Goal: Check status: Check status

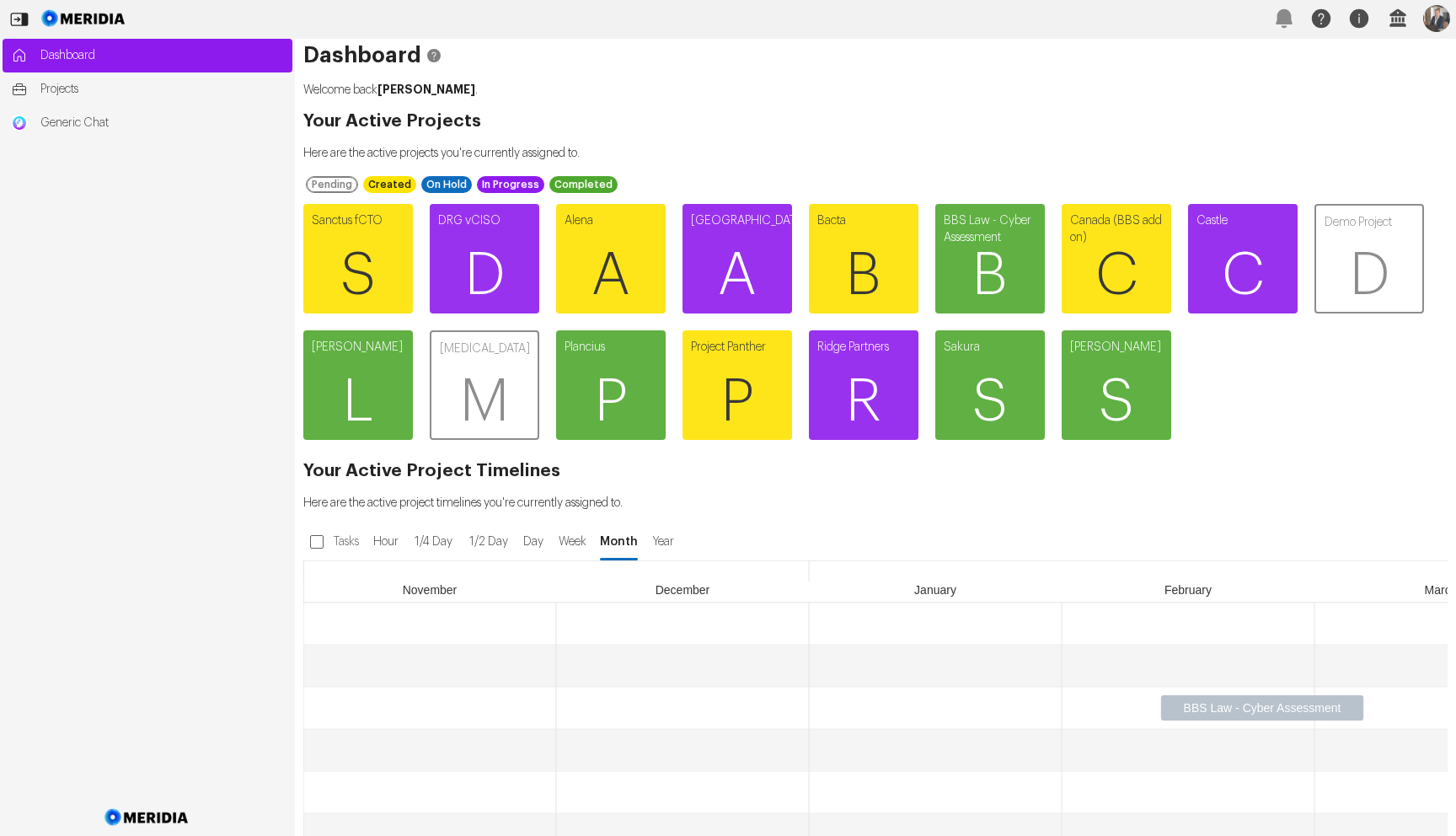
click at [548, 280] on div "Sanctus fCTO S DRG vCISO D Alena A [GEOGRAPHIC_DATA] A Bacta B BBS Law - Cyber …" at bounding box center [867, 322] width 1145 height 253
click at [581, 274] on span "A" at bounding box center [611, 275] width 109 height 101
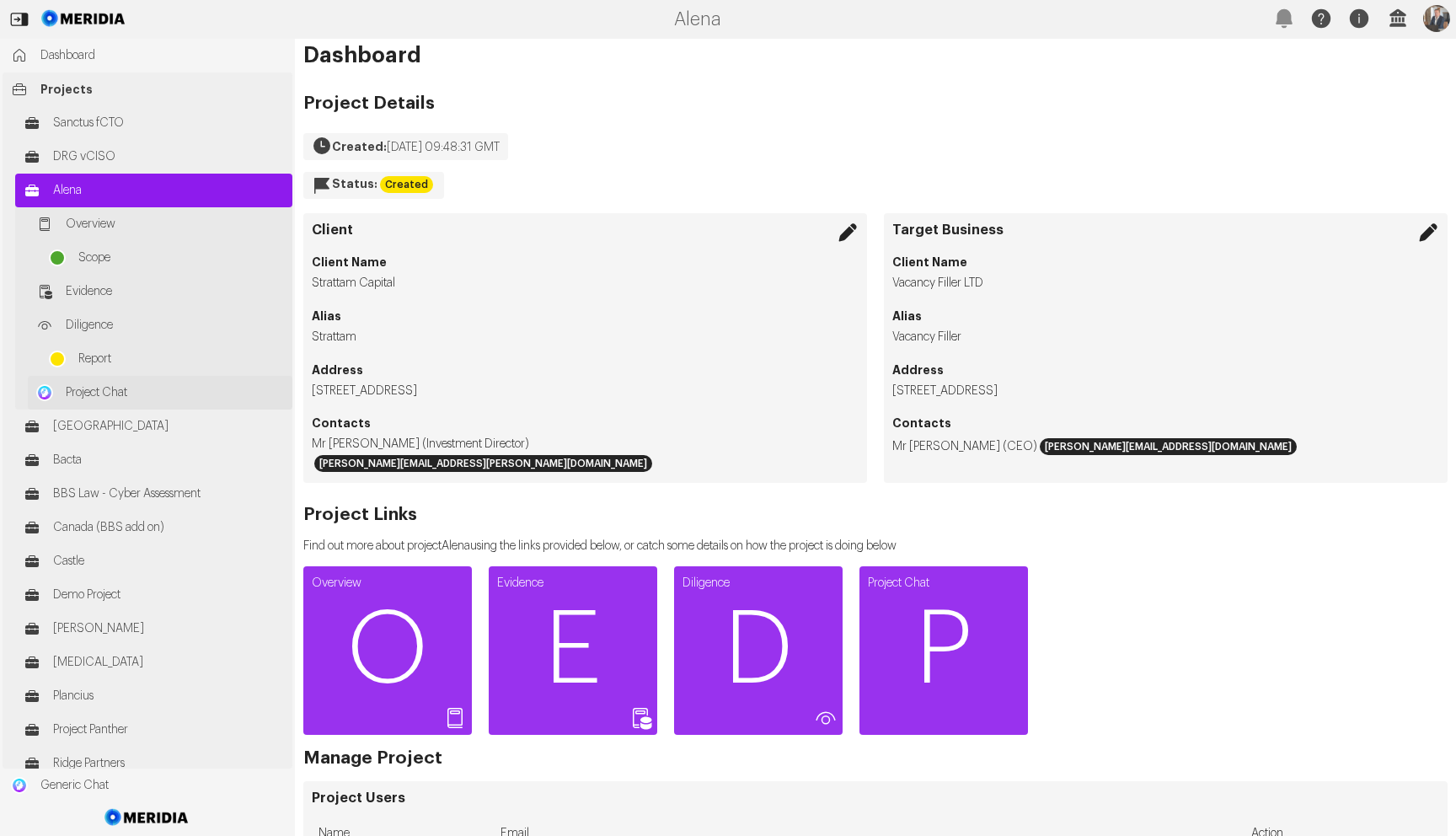
click at [174, 397] on span "Project Chat" at bounding box center [174, 393] width 218 height 17
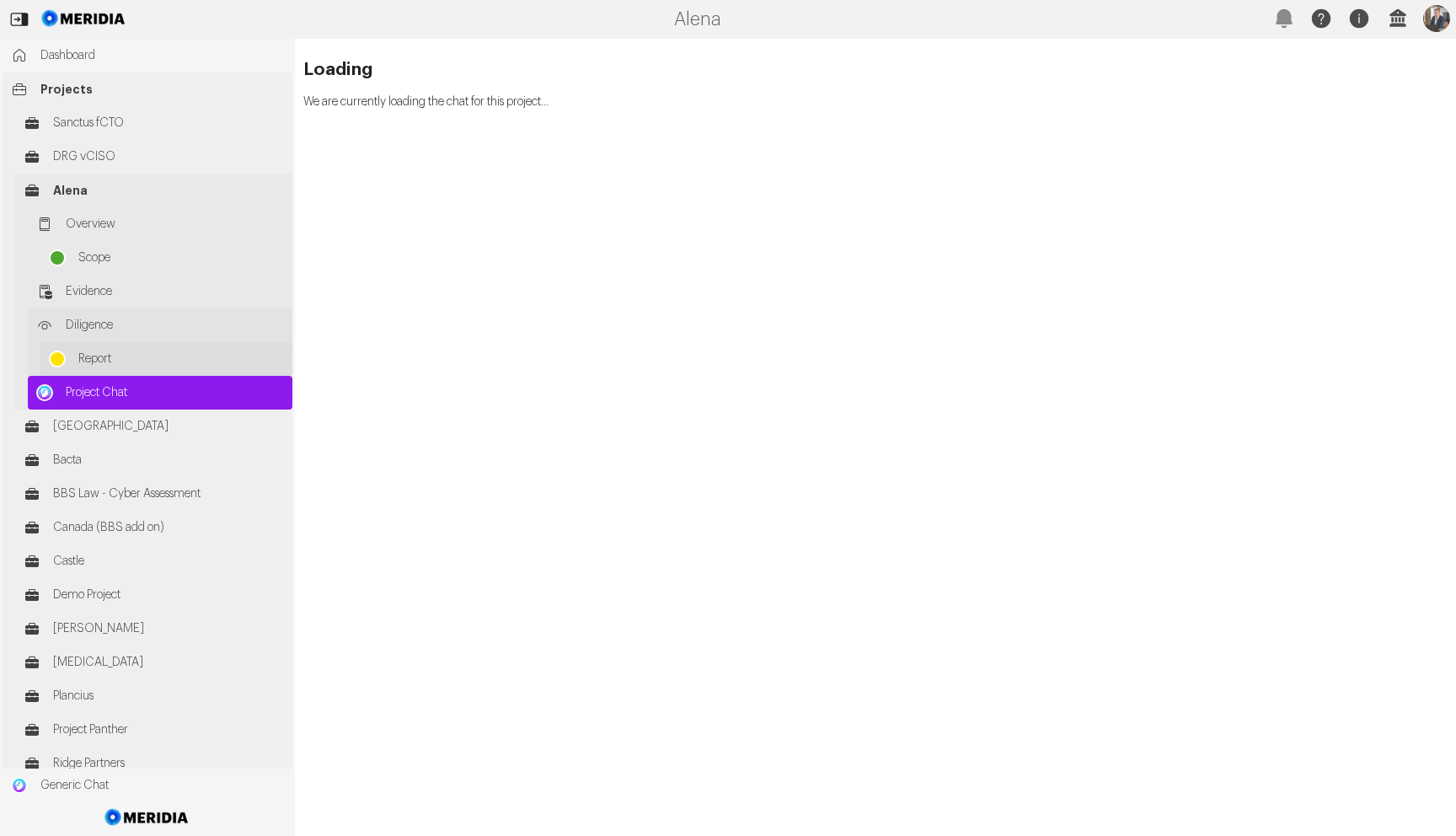
click at [136, 353] on span "Report" at bounding box center [181, 359] width 206 height 17
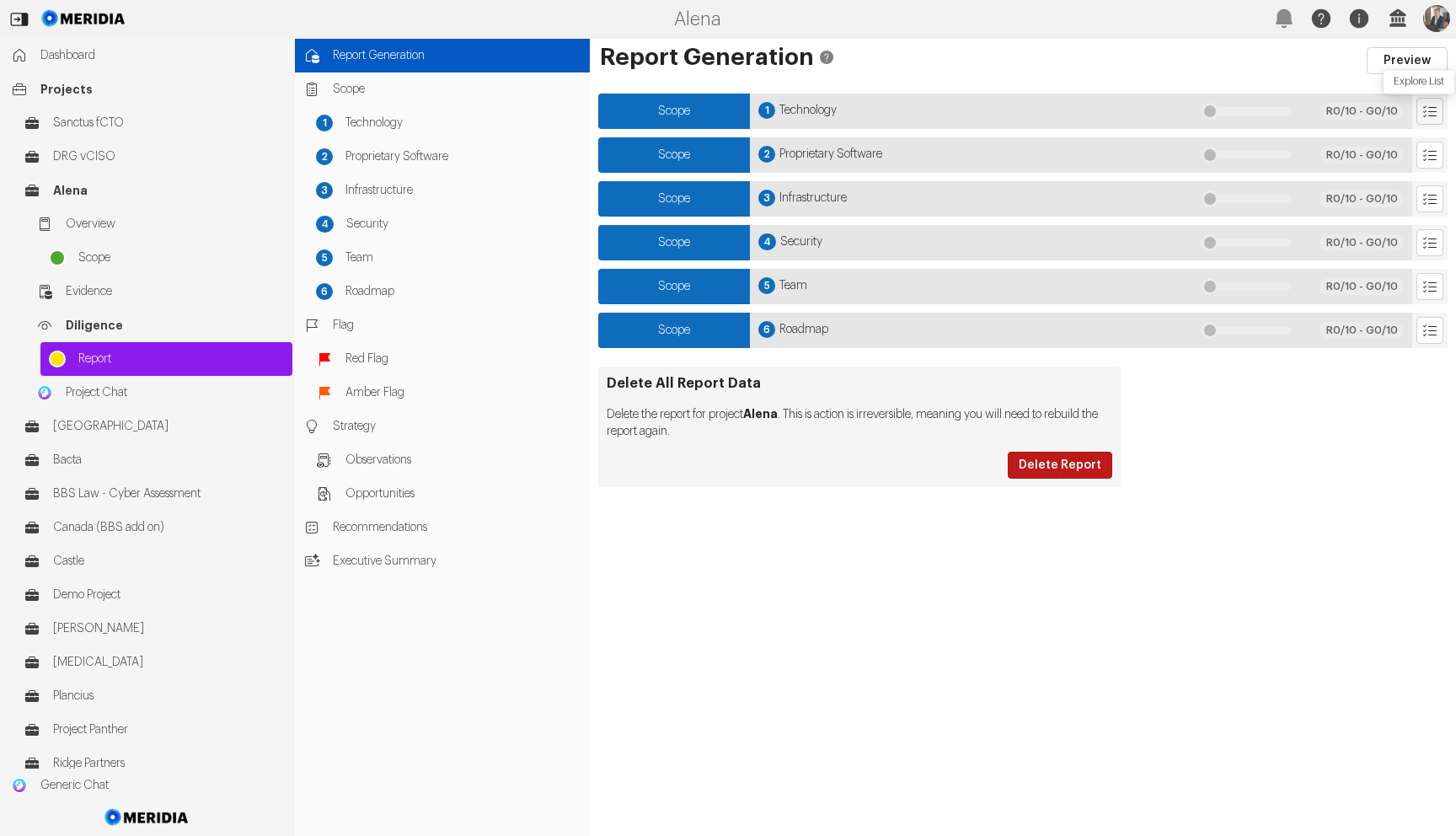
click at [1428, 116] on icon "Explore List" at bounding box center [1430, 111] width 17 height 17
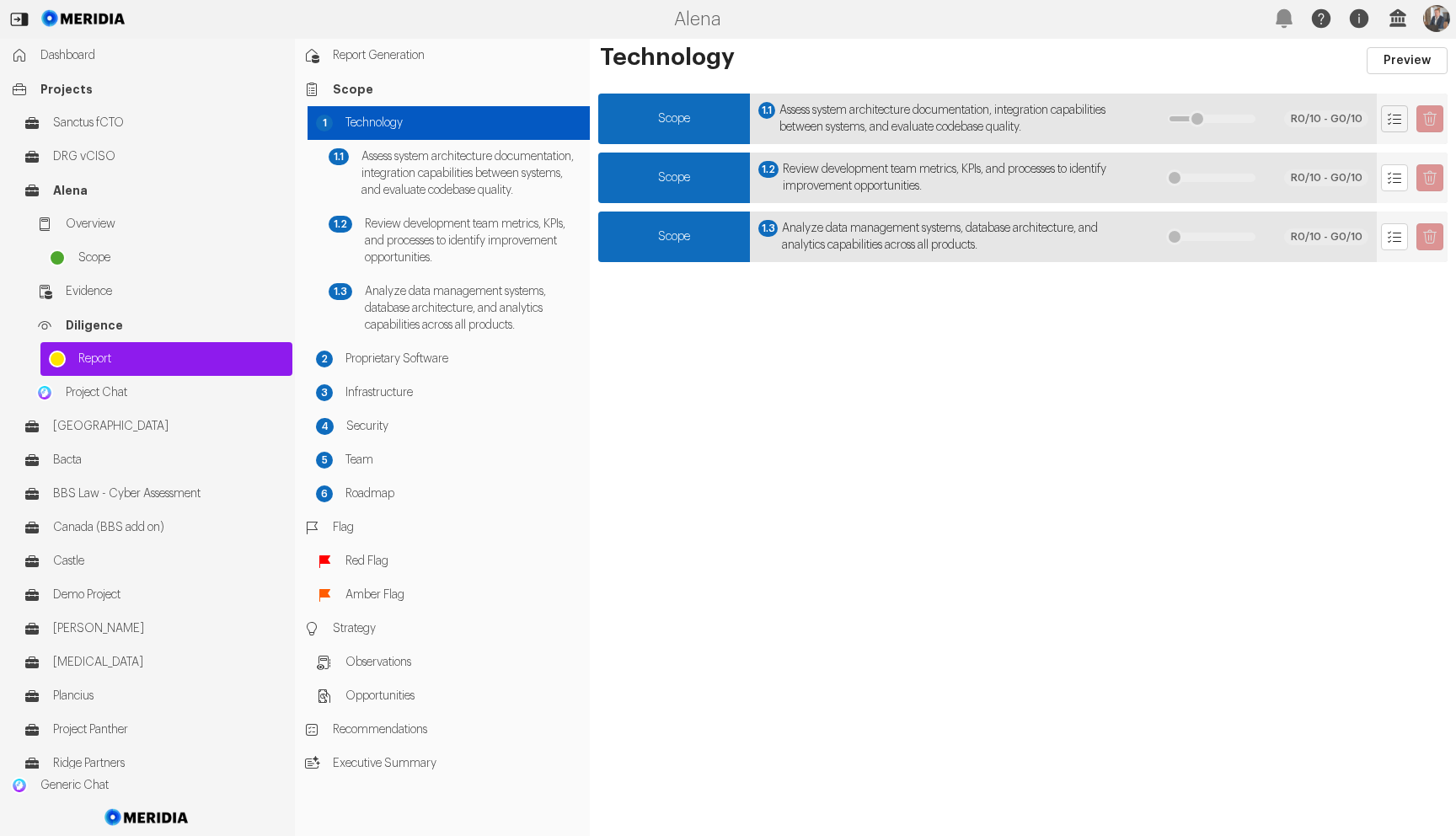
click at [1397, 121] on icon "Explore List" at bounding box center [1395, 119] width 17 height 17
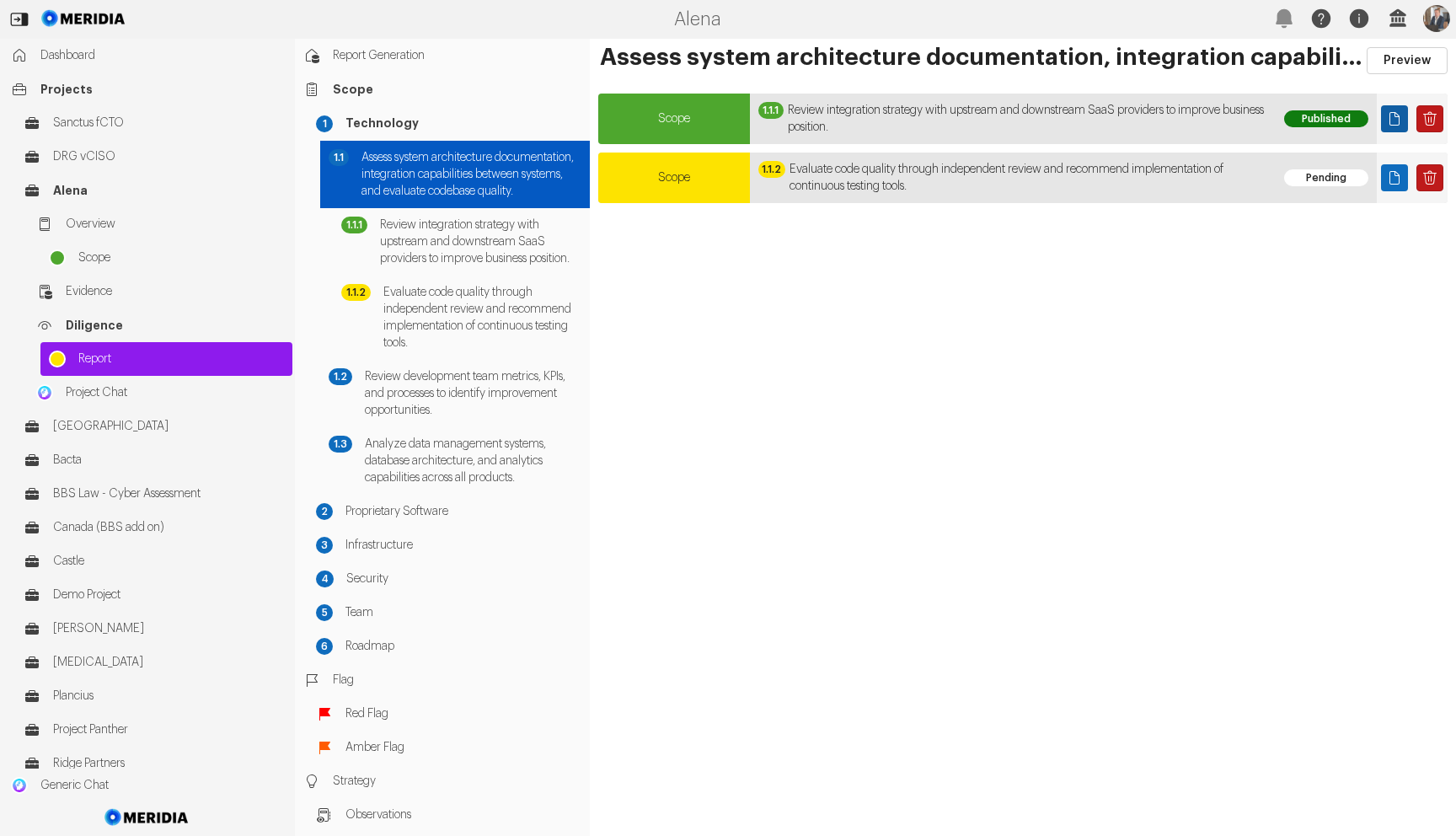
click at [1393, 115] on icon "Page" at bounding box center [1395, 119] width 17 height 17
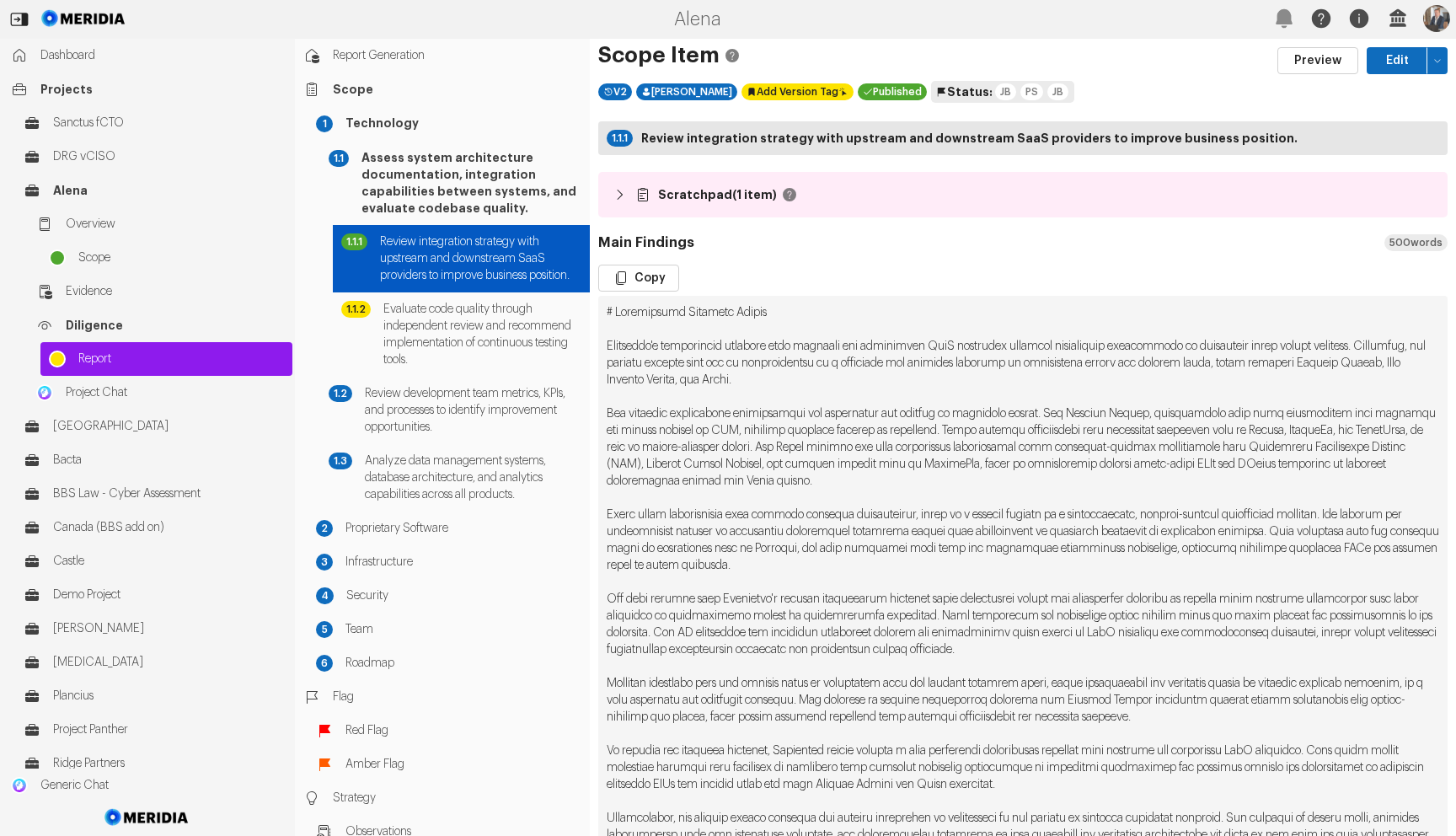
click at [995, 90] on div "JB" at bounding box center [1005, 92] width 21 height 17
click at [962, 54] on div "In Progress" at bounding box center [976, 52] width 68 height 17
click at [1021, 89] on div "PS" at bounding box center [1032, 92] width 23 height 17
click at [1060, 50] on div "Completed" at bounding box center [1073, 52] width 68 height 17
click at [1021, 91] on div "PS" at bounding box center [1032, 92] width 23 height 17
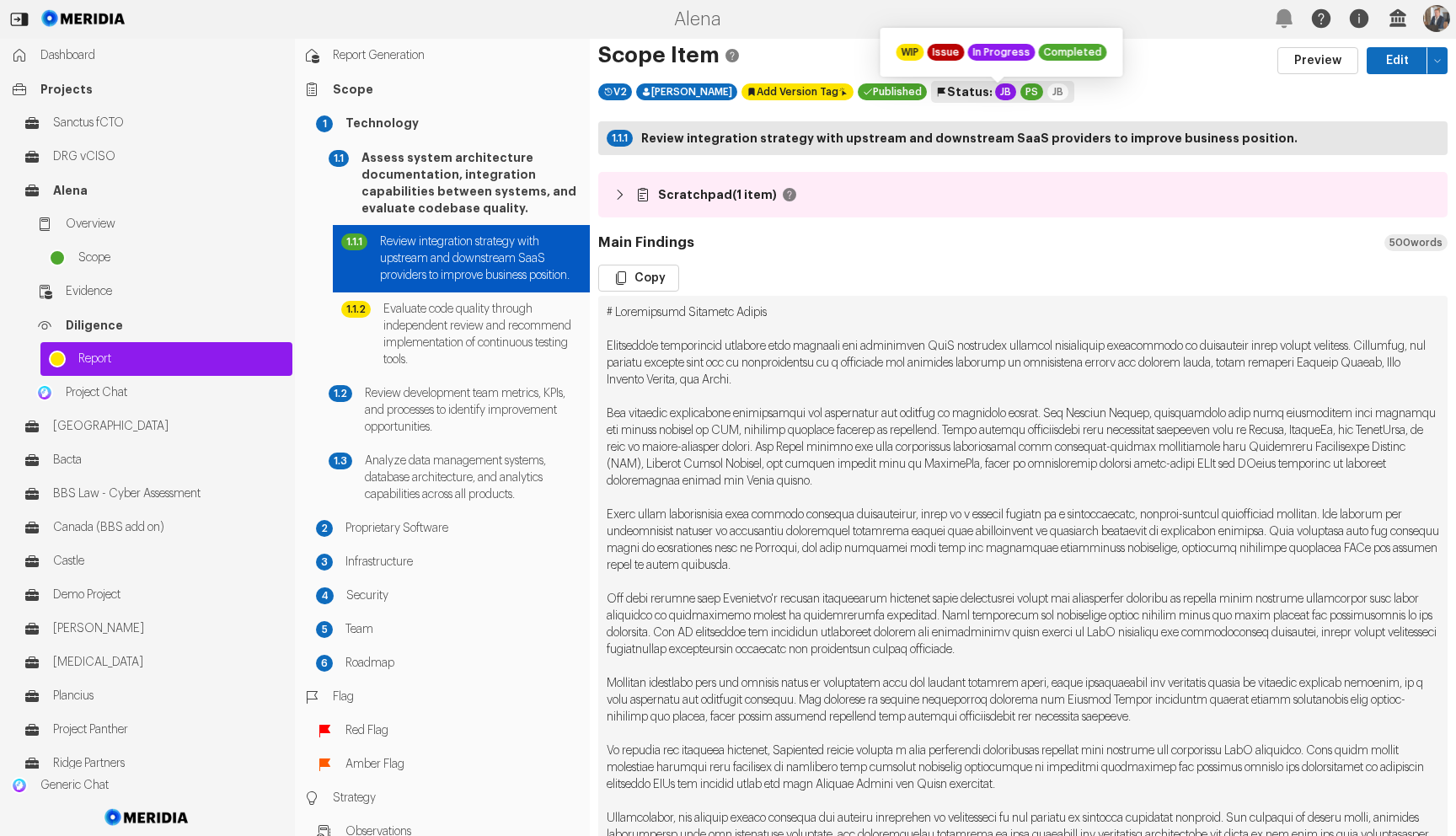
click at [1074, 57] on div "Completed" at bounding box center [1073, 52] width 68 height 17
click at [995, 89] on div "JB" at bounding box center [1005, 92] width 21 height 17
click at [1021, 93] on div "PS" at bounding box center [1032, 92] width 23 height 17
click at [918, 56] on div "WIP" at bounding box center [911, 52] width 28 height 17
